Goal: Task Accomplishment & Management: Use online tool/utility

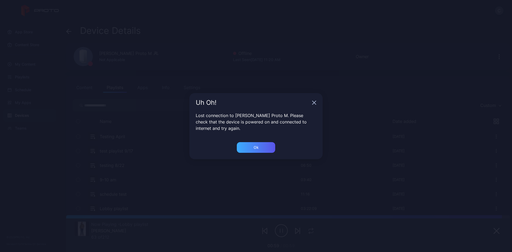
scroll to position [11, 0]
click at [251, 149] on div "Ok" at bounding box center [256, 147] width 38 height 11
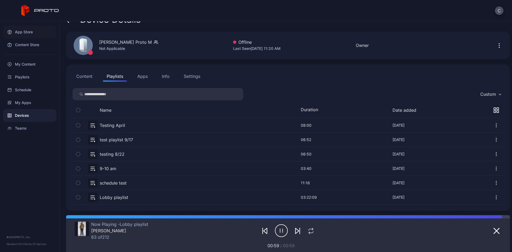
click at [29, 33] on div "App Store" at bounding box center [29, 32] width 53 height 13
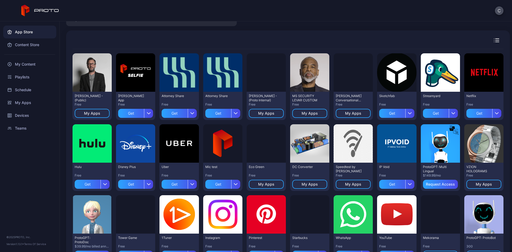
scroll to position [50, 0]
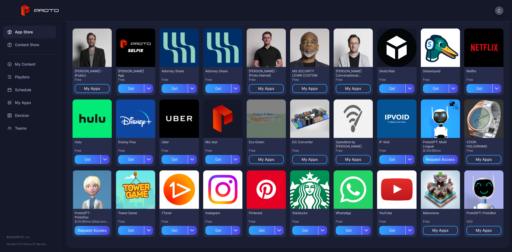
click at [473, 214] on div "ProtoGPT: ProtoBot" at bounding box center [480, 213] width 29 height 4
click at [476, 228] on div "My Apps" at bounding box center [484, 230] width 16 height 4
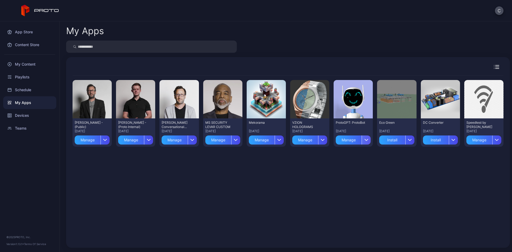
click at [362, 142] on div "button" at bounding box center [366, 139] width 9 height 9
click at [356, 171] on button "Delete" at bounding box center [348, 172] width 45 height 17
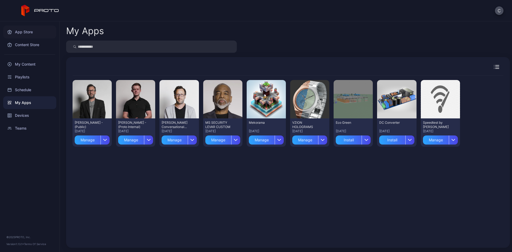
click at [25, 34] on div "App Store" at bounding box center [29, 32] width 53 height 13
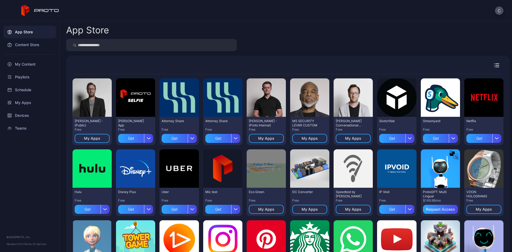
scroll to position [50, 0]
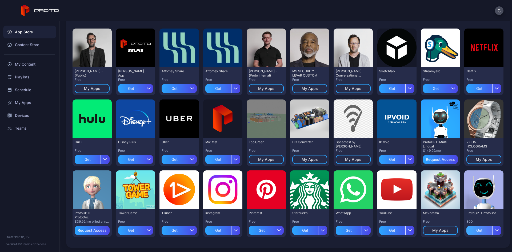
click at [466, 232] on div "Get" at bounding box center [479, 230] width 26 height 9
click at [477, 189] on div "Preview" at bounding box center [483, 189] width 17 height 9
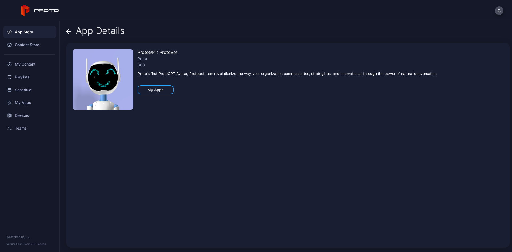
click at [70, 31] on icon at bounding box center [69, 31] width 5 height 0
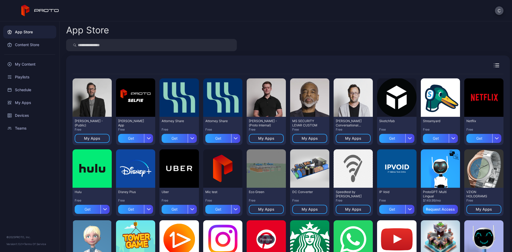
scroll to position [50, 0]
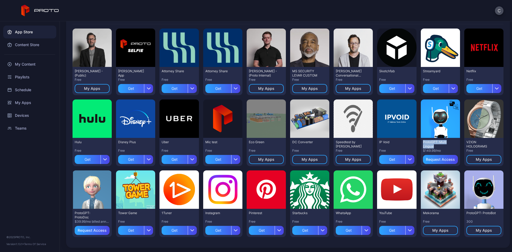
drag, startPoint x: 429, startPoint y: 146, endPoint x: 418, endPoint y: 142, distance: 12.3
click at [423, 142] on div "ProtoGPT: Multi Lingual" at bounding box center [437, 144] width 29 height 9
copy div "ProtoGPT: Multi Lingual"
drag, startPoint x: 91, startPoint y: 217, endPoint x: 73, endPoint y: 215, distance: 19.1
click at [73, 215] on div "ProtoGPT: ProtoDoc $39.99/mo billed annually Request Access" at bounding box center [92, 223] width 39 height 28
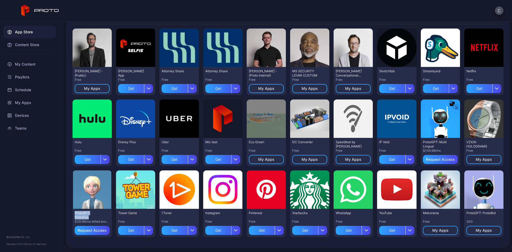
copy div "ProtoGPT: ProtoDoc"
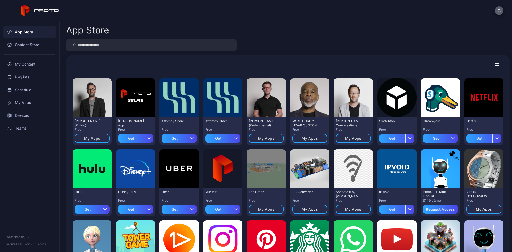
click at [500, 13] on button "C" at bounding box center [499, 10] width 9 height 9
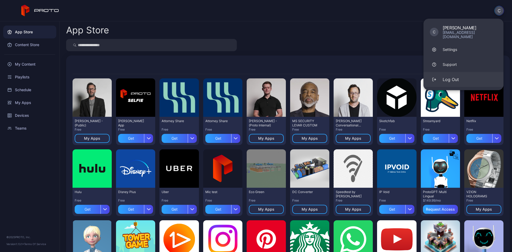
click at [472, 77] on button "Log Out" at bounding box center [464, 79] width 80 height 15
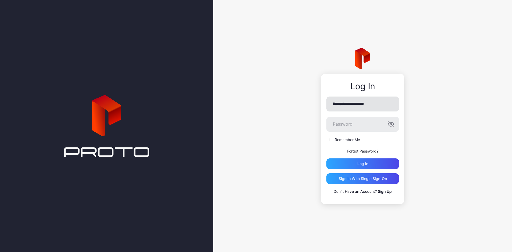
click at [374, 105] on input "**********" at bounding box center [362, 104] width 73 height 15
type input "**********"
click at [359, 162] on div "Log in" at bounding box center [362, 164] width 11 height 4
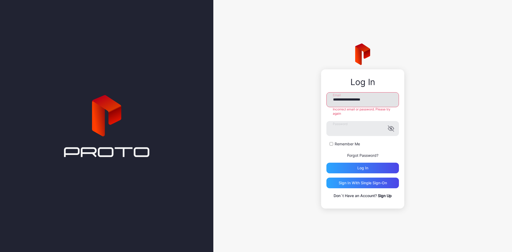
click at [345, 102] on input "**********" at bounding box center [362, 99] width 73 height 15
click at [349, 168] on div "Log in" at bounding box center [362, 168] width 73 height 11
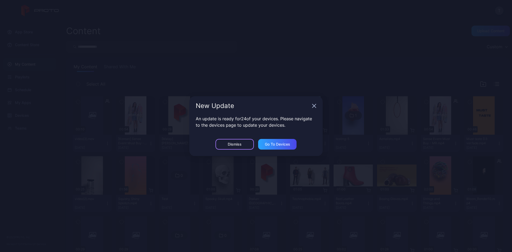
click at [229, 144] on div "Dismiss" at bounding box center [235, 144] width 14 height 4
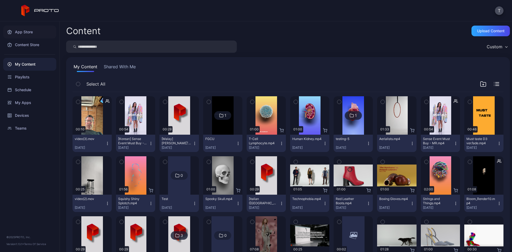
click at [26, 29] on div "App Store" at bounding box center [29, 32] width 53 height 13
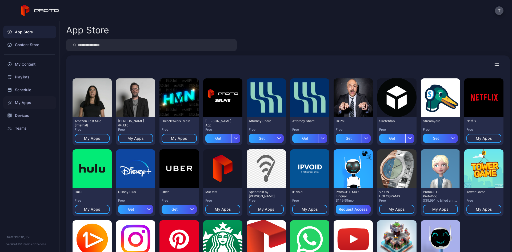
click at [21, 101] on div "My Apps" at bounding box center [29, 102] width 53 height 13
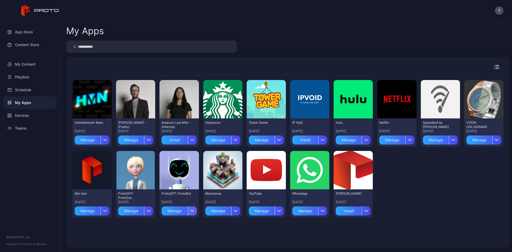
click at [188, 209] on div "button" at bounding box center [192, 210] width 9 height 9
click at [178, 194] on button "Delete" at bounding box center [177, 193] width 45 height 17
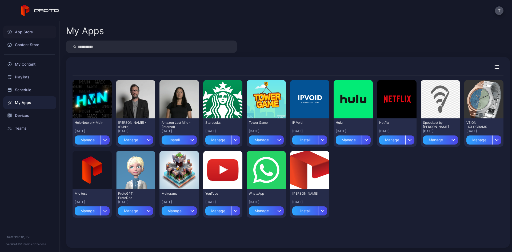
click at [32, 29] on div "App Store" at bounding box center [29, 32] width 53 height 13
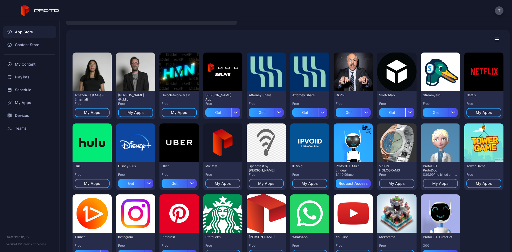
scroll to position [50, 0]
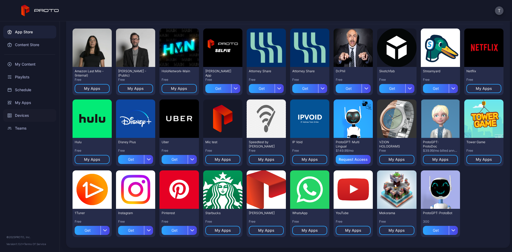
click at [34, 117] on div "Devices" at bounding box center [29, 115] width 53 height 13
